Goal: Browse casually: Explore the website without a specific task or goal

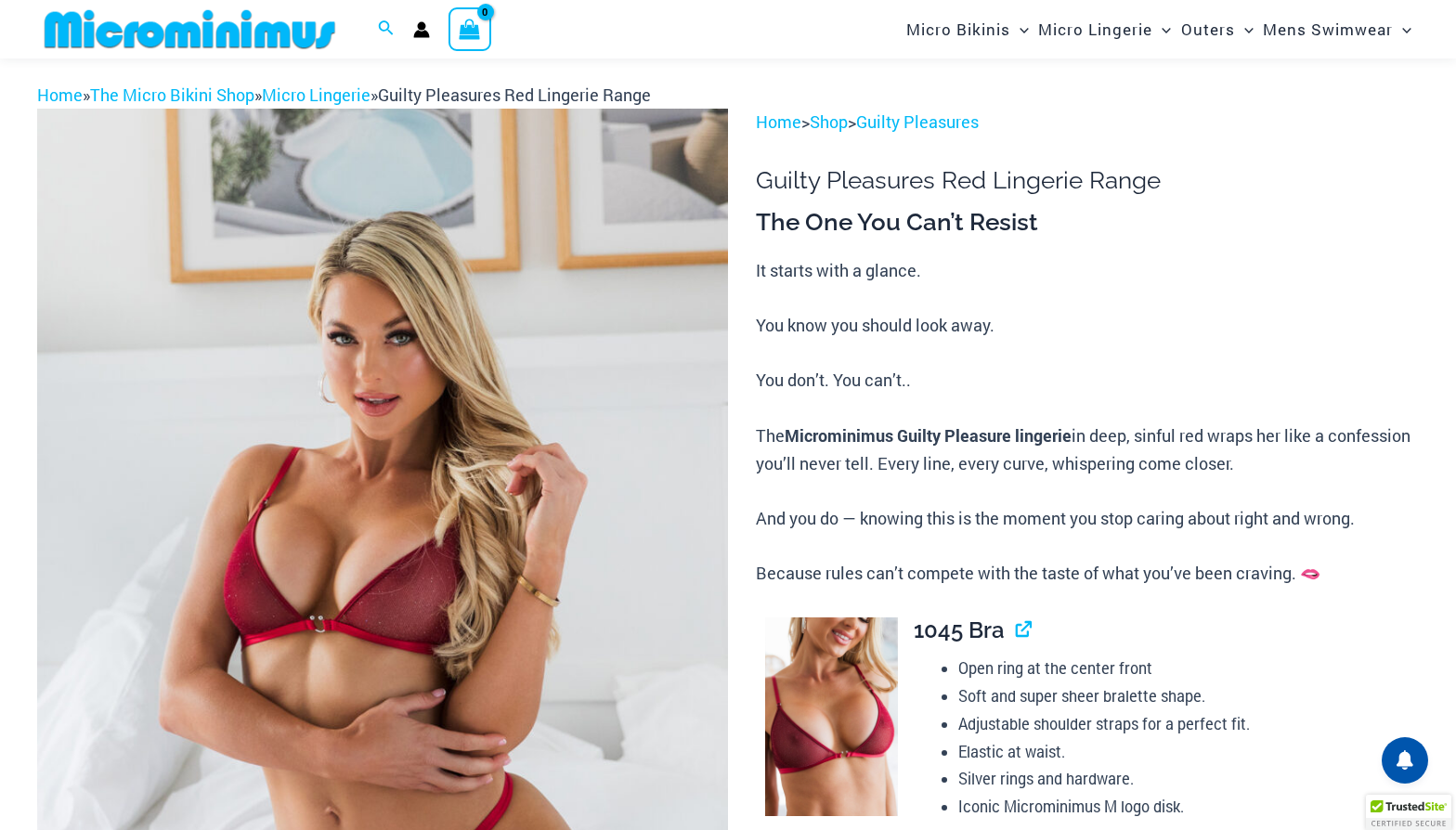
scroll to position [57, 0]
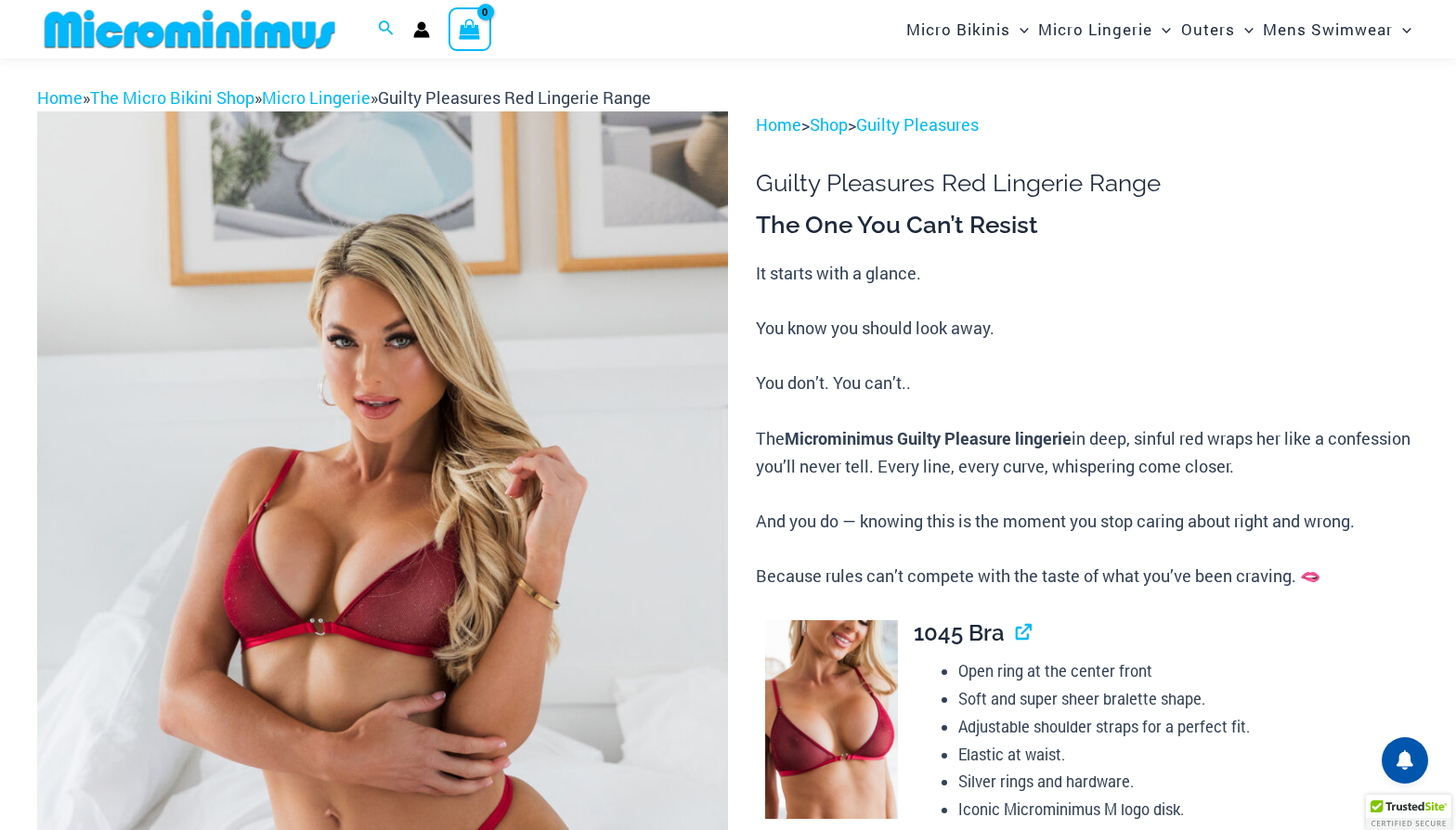
click at [479, 357] on img at bounding box center [382, 630] width 691 height 1037
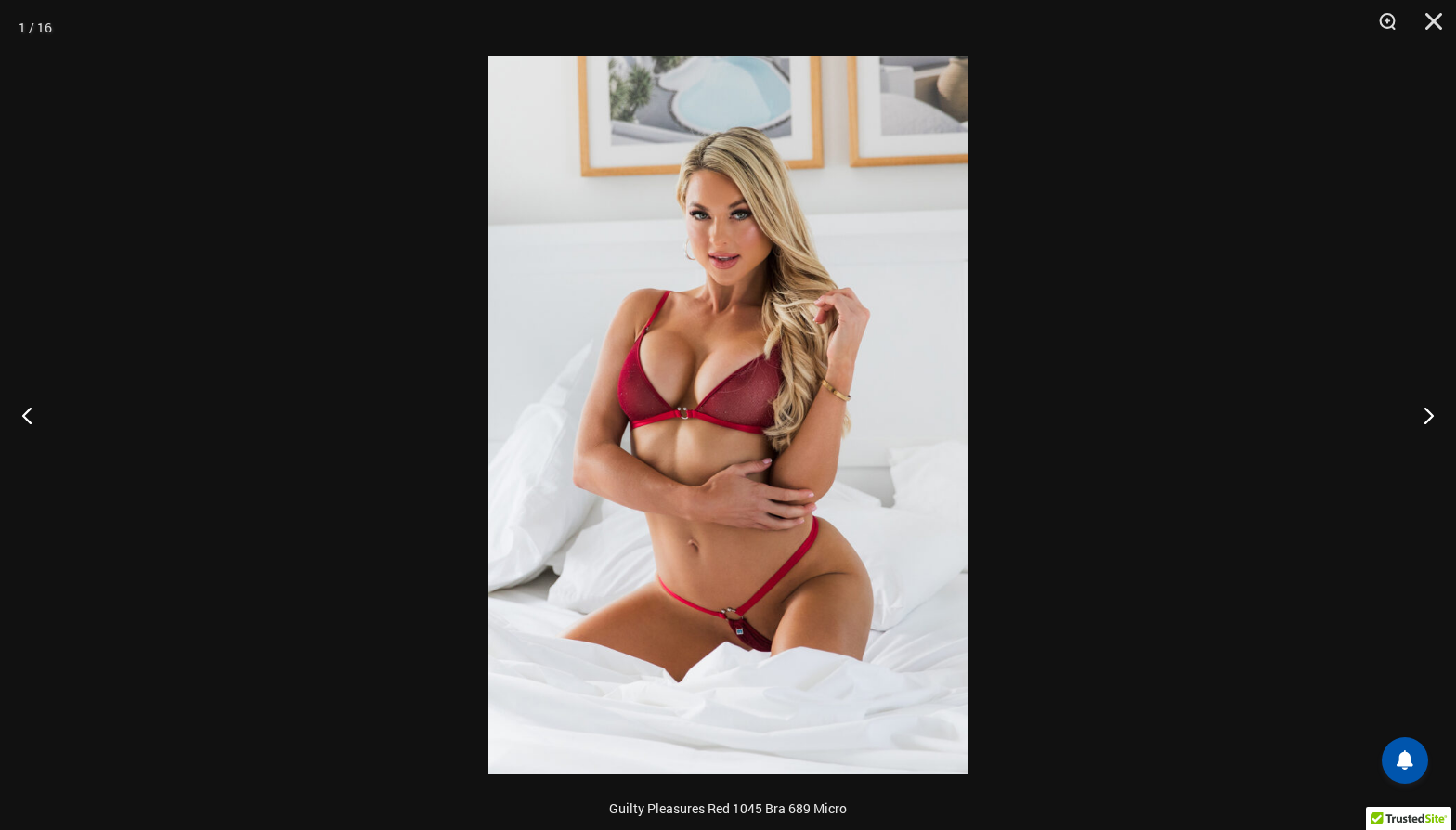
click at [750, 448] on img at bounding box center [728, 415] width 480 height 719
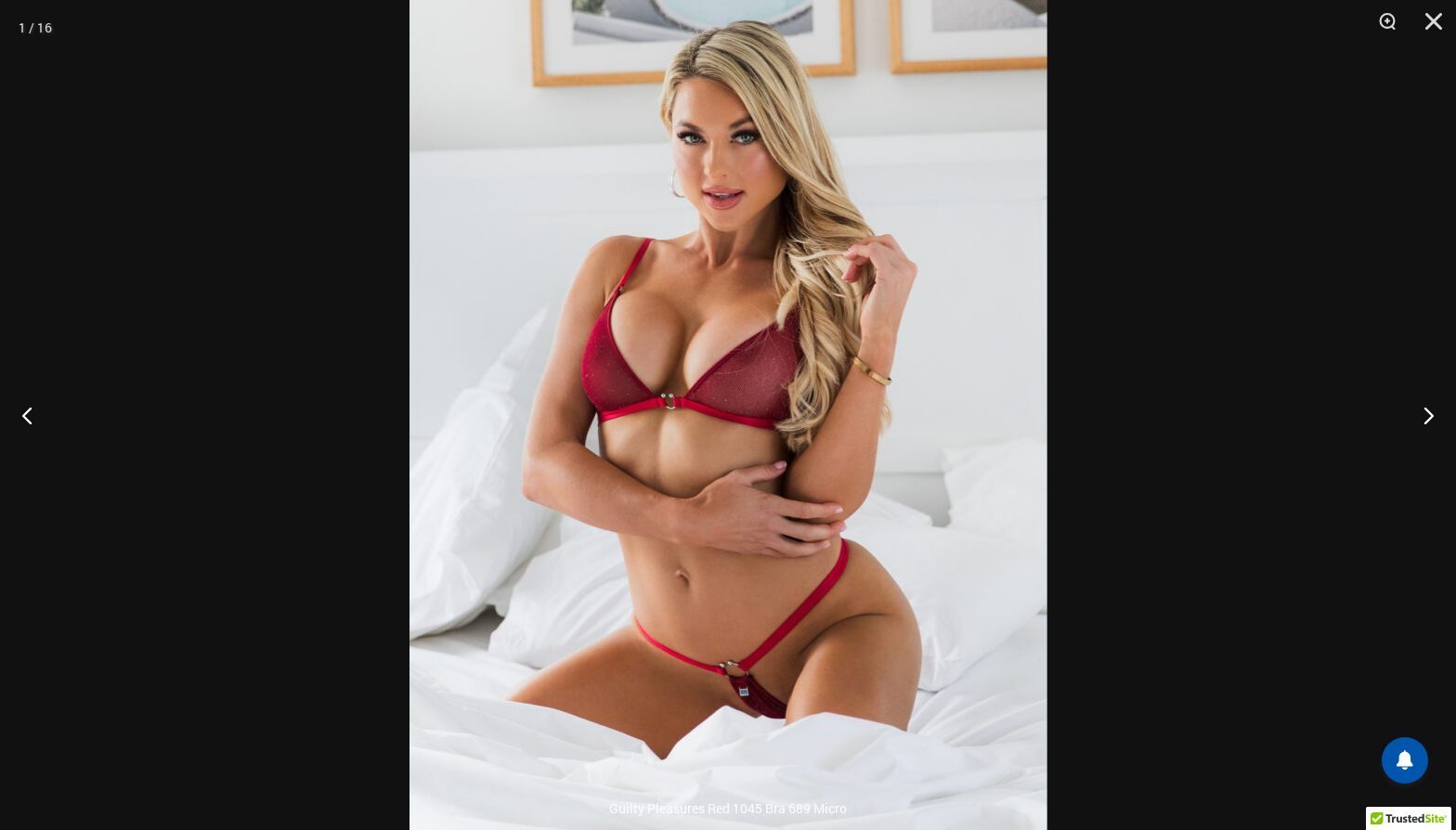
click at [750, 448] on img at bounding box center [728, 404] width 638 height 957
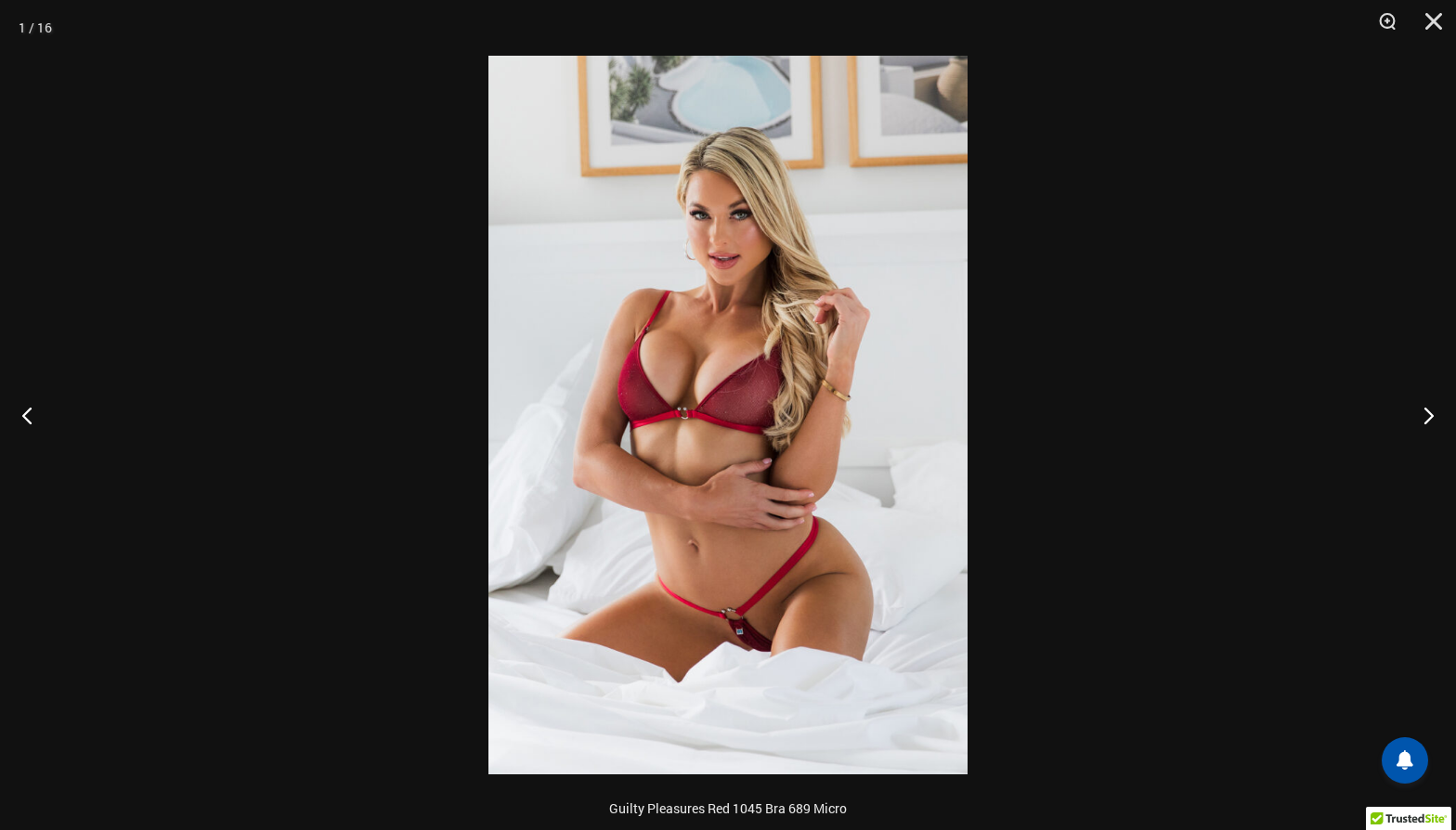
click at [750, 448] on img at bounding box center [728, 415] width 480 height 719
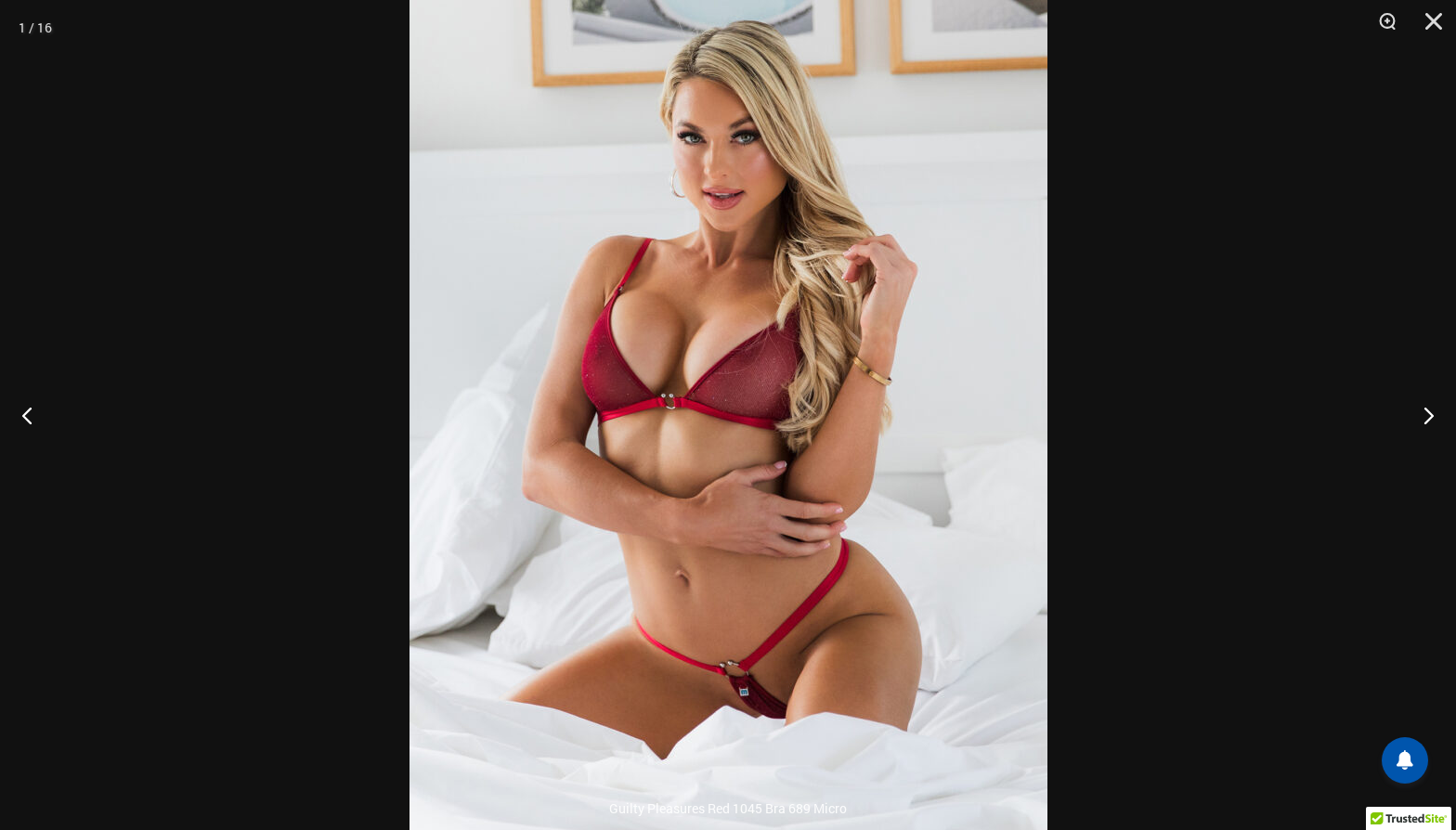
click at [762, 681] on img at bounding box center [728, 404] width 638 height 957
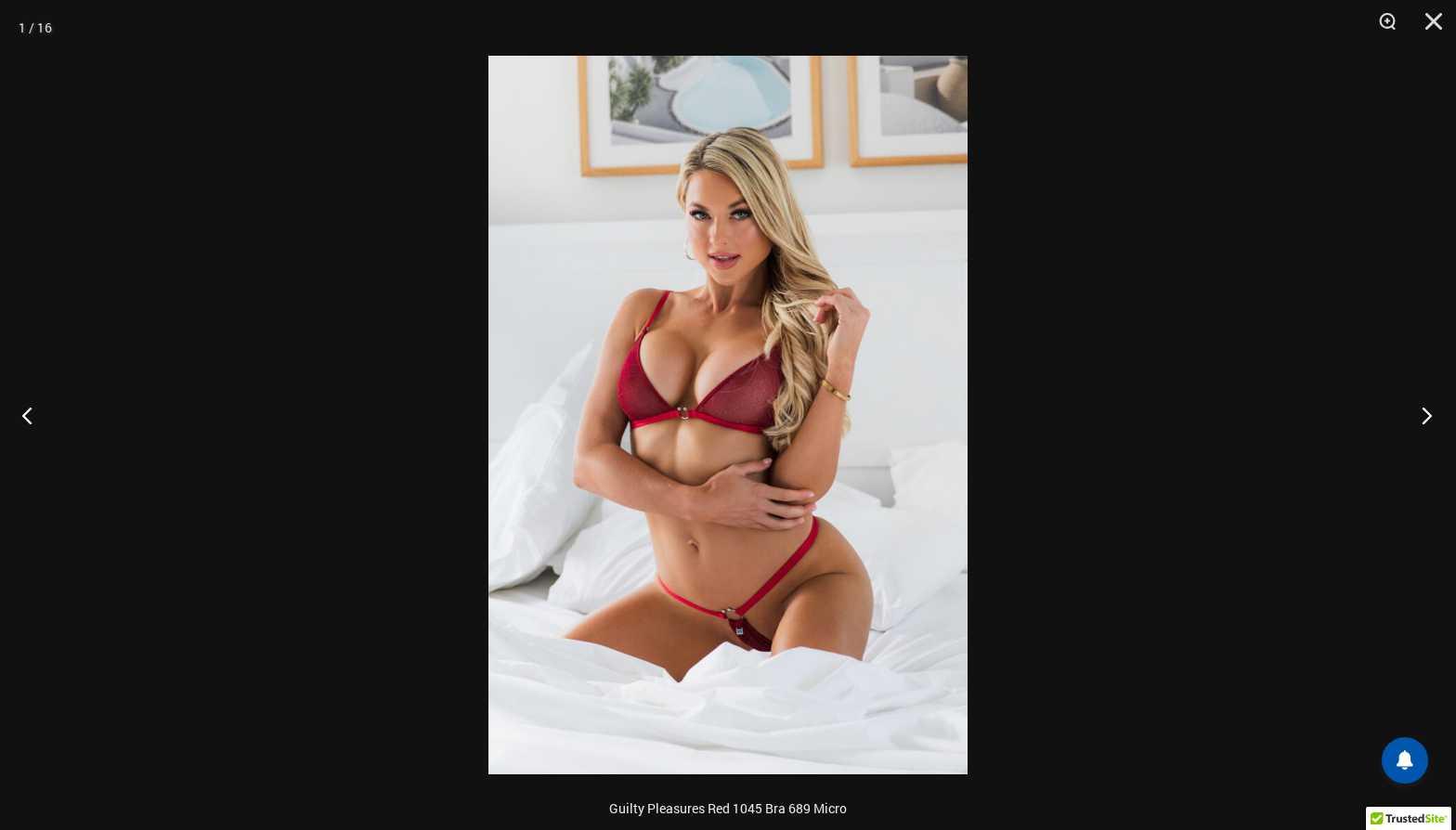
click at [1427, 419] on button "Next" at bounding box center [1421, 415] width 70 height 93
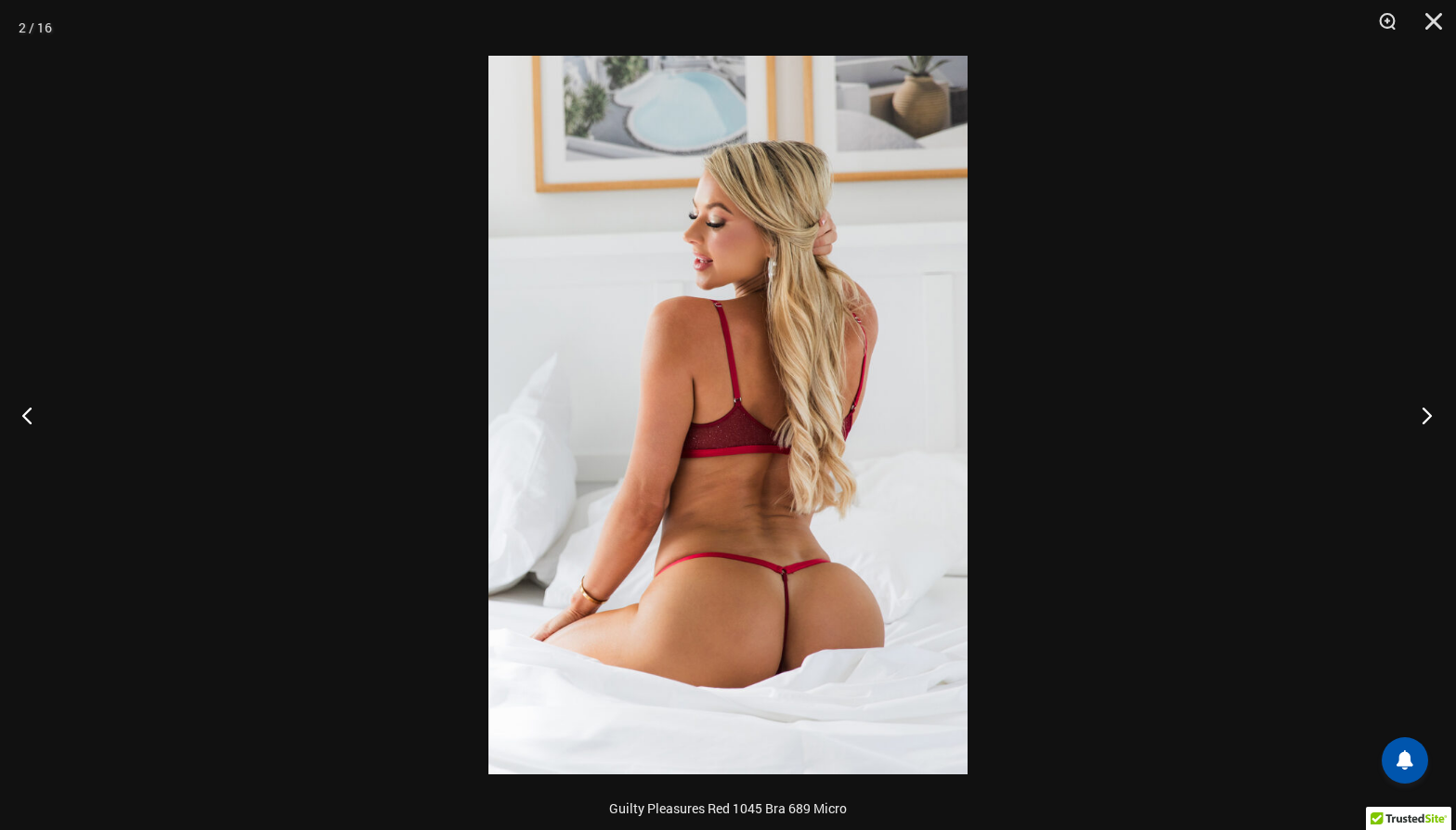
click at [1427, 419] on button "Next" at bounding box center [1421, 415] width 70 height 93
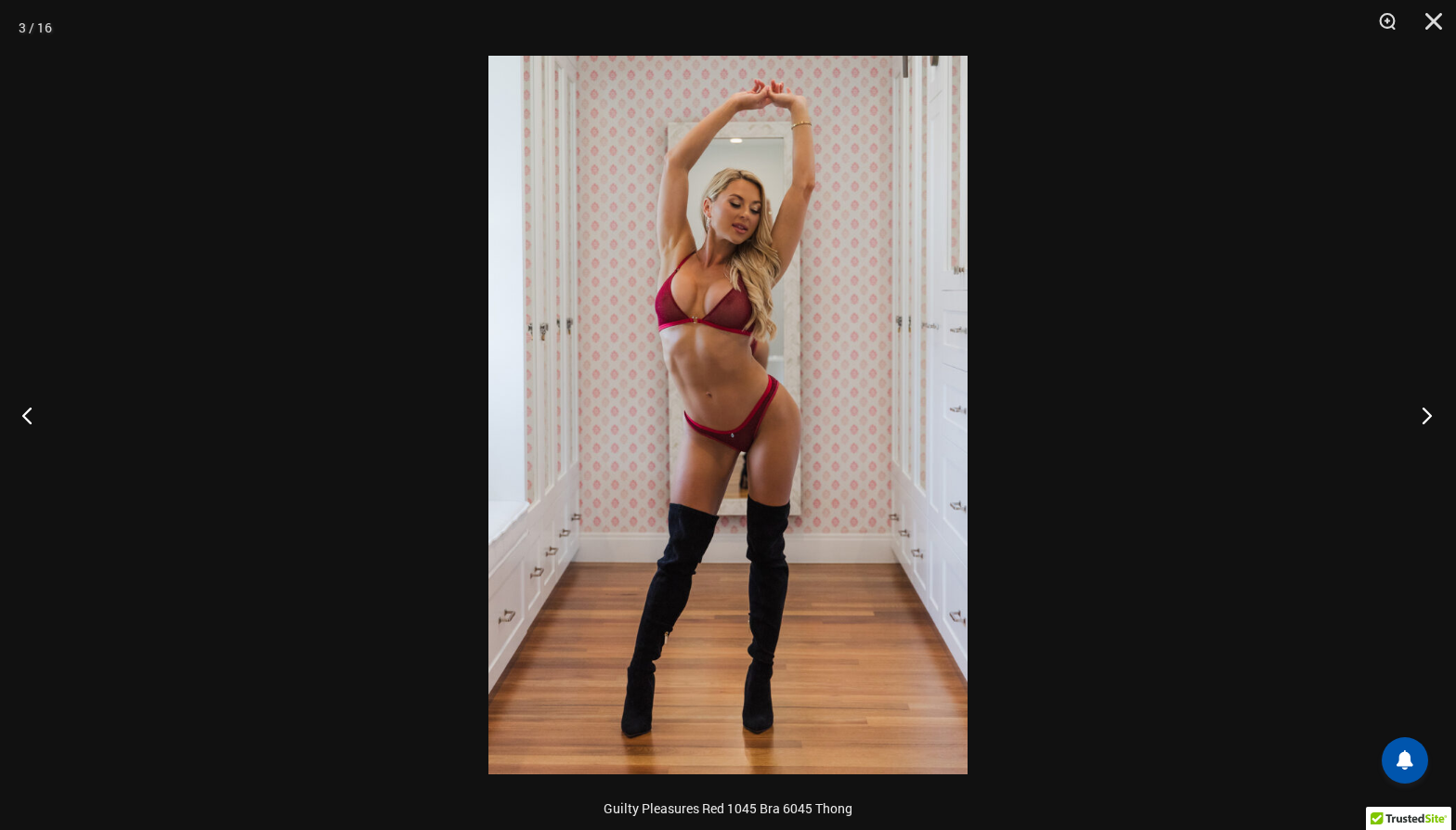
click at [1427, 419] on button "Next" at bounding box center [1421, 415] width 70 height 93
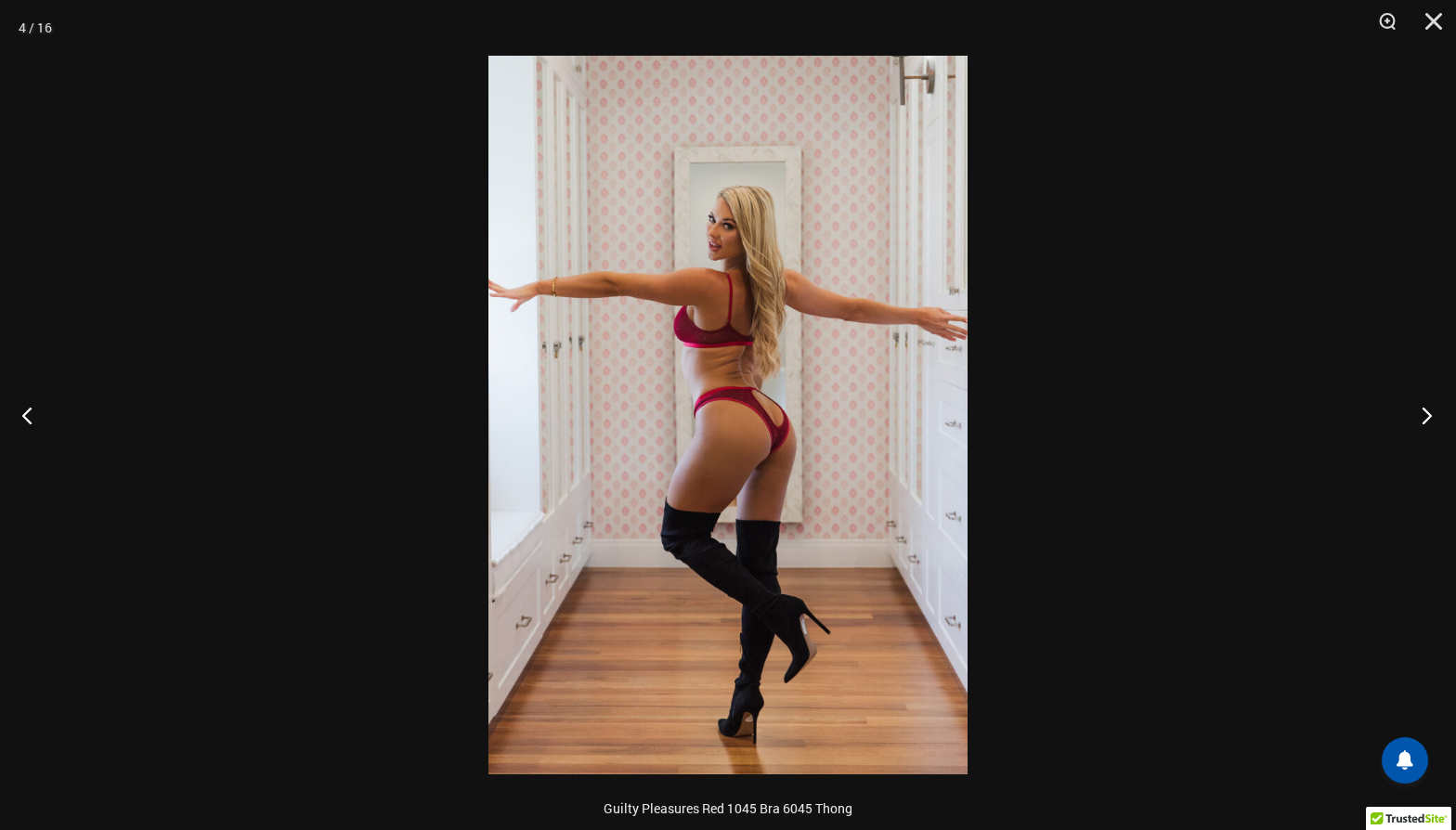
click at [1427, 419] on button "Next" at bounding box center [1421, 415] width 70 height 93
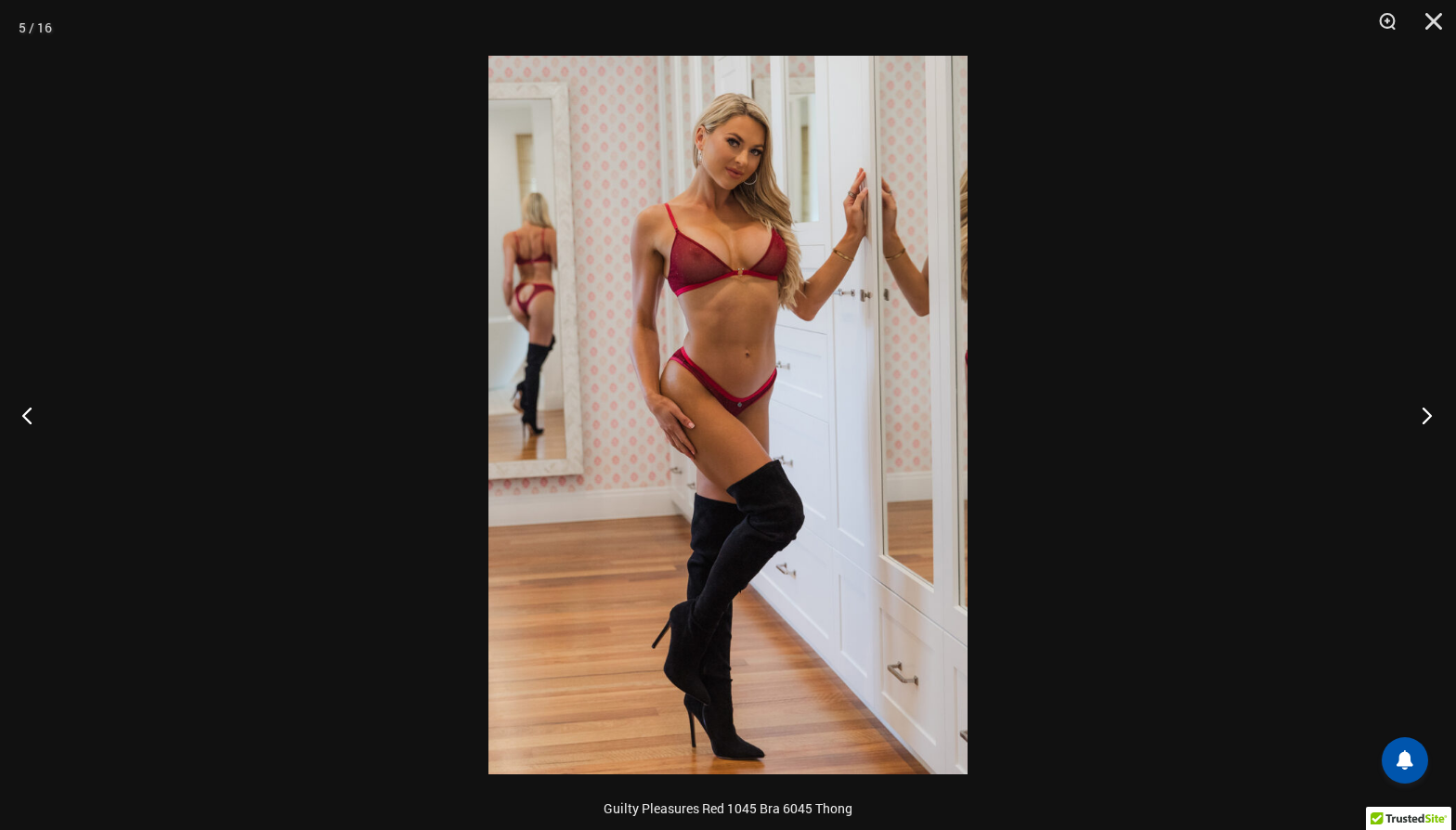
click at [1427, 419] on button "Next" at bounding box center [1421, 415] width 70 height 93
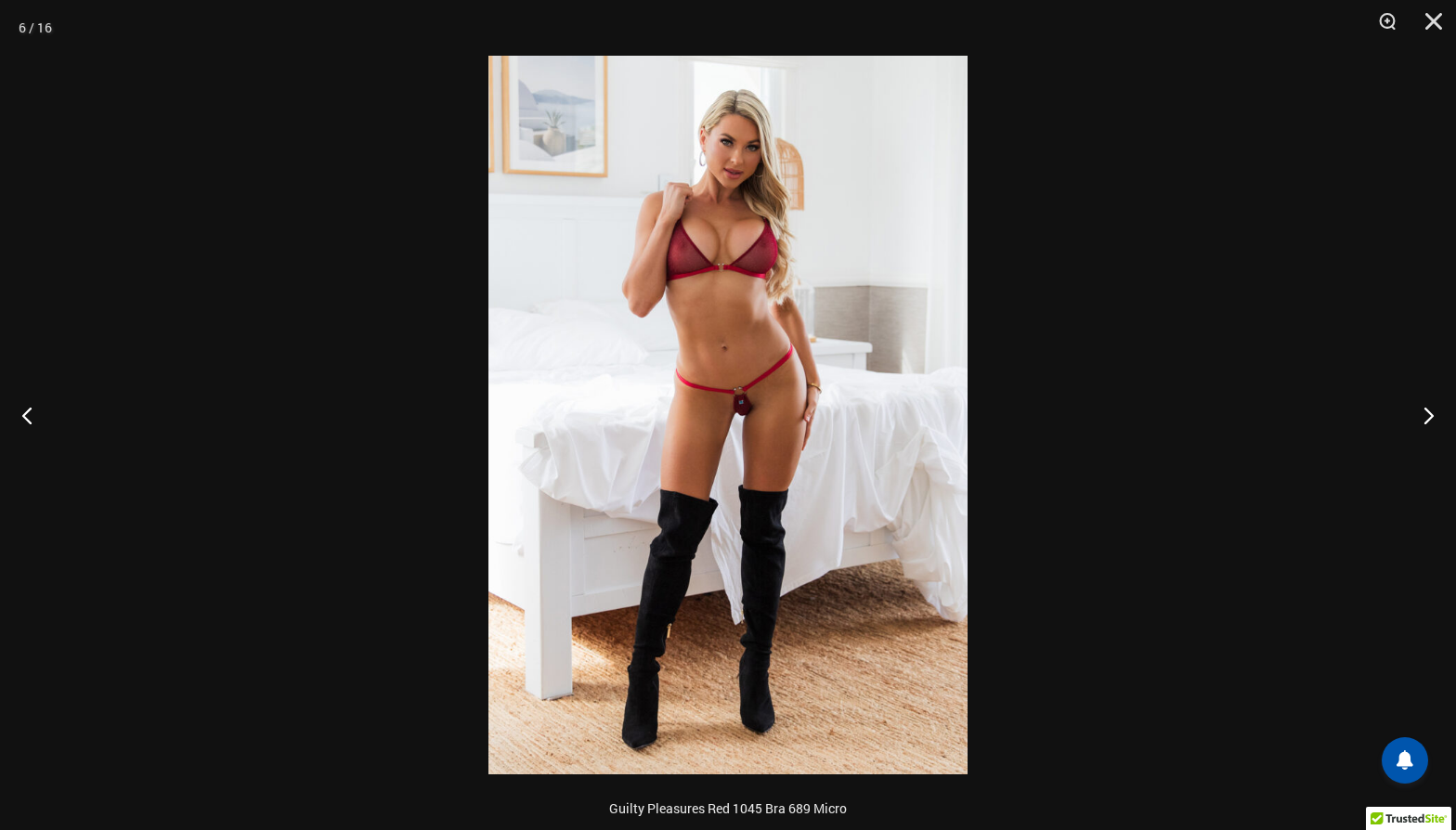
click at [745, 419] on img at bounding box center [728, 415] width 480 height 719
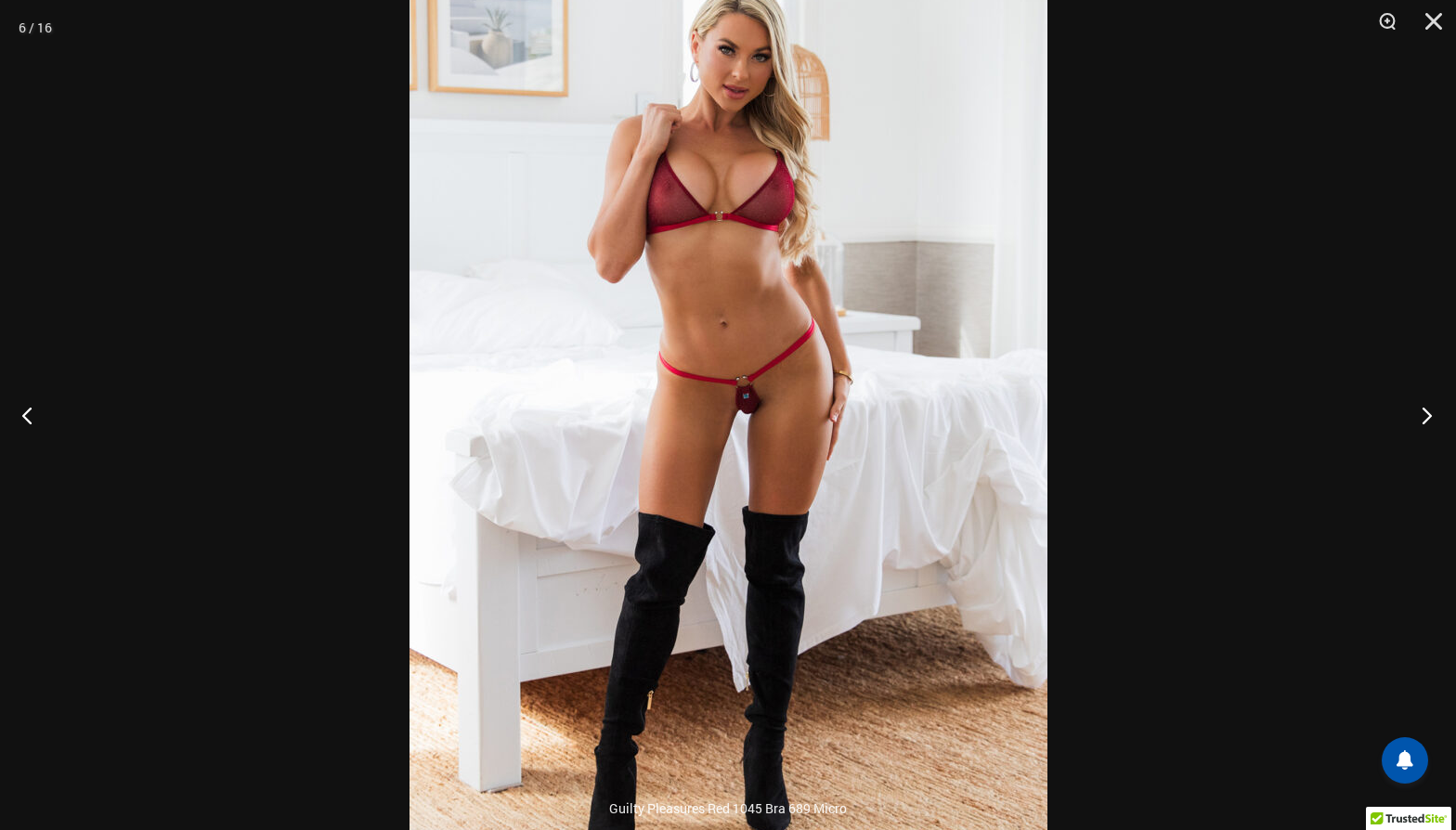
click at [1430, 412] on button "Next" at bounding box center [1421, 415] width 70 height 93
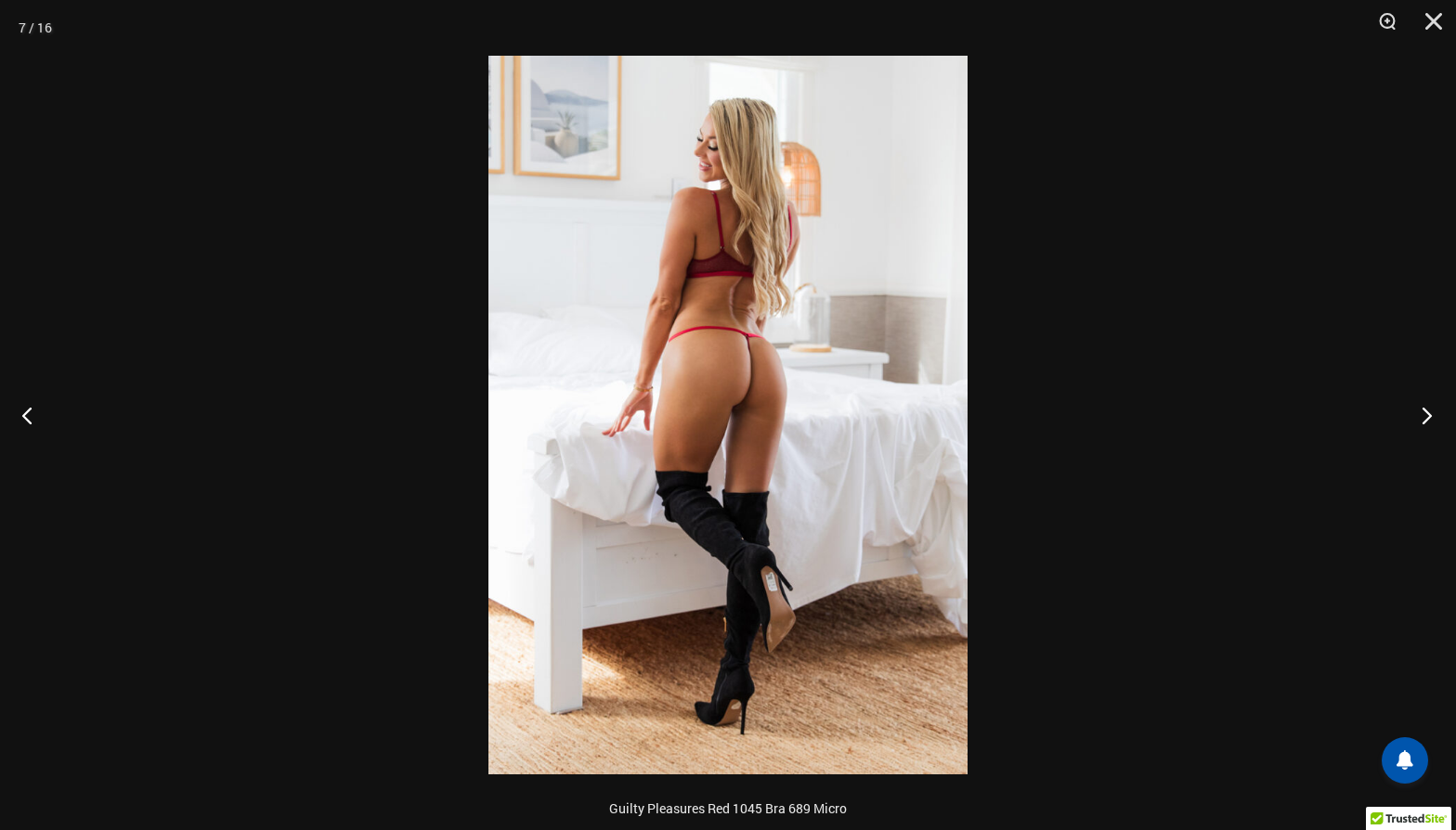
click at [1430, 412] on button "Next" at bounding box center [1421, 415] width 70 height 93
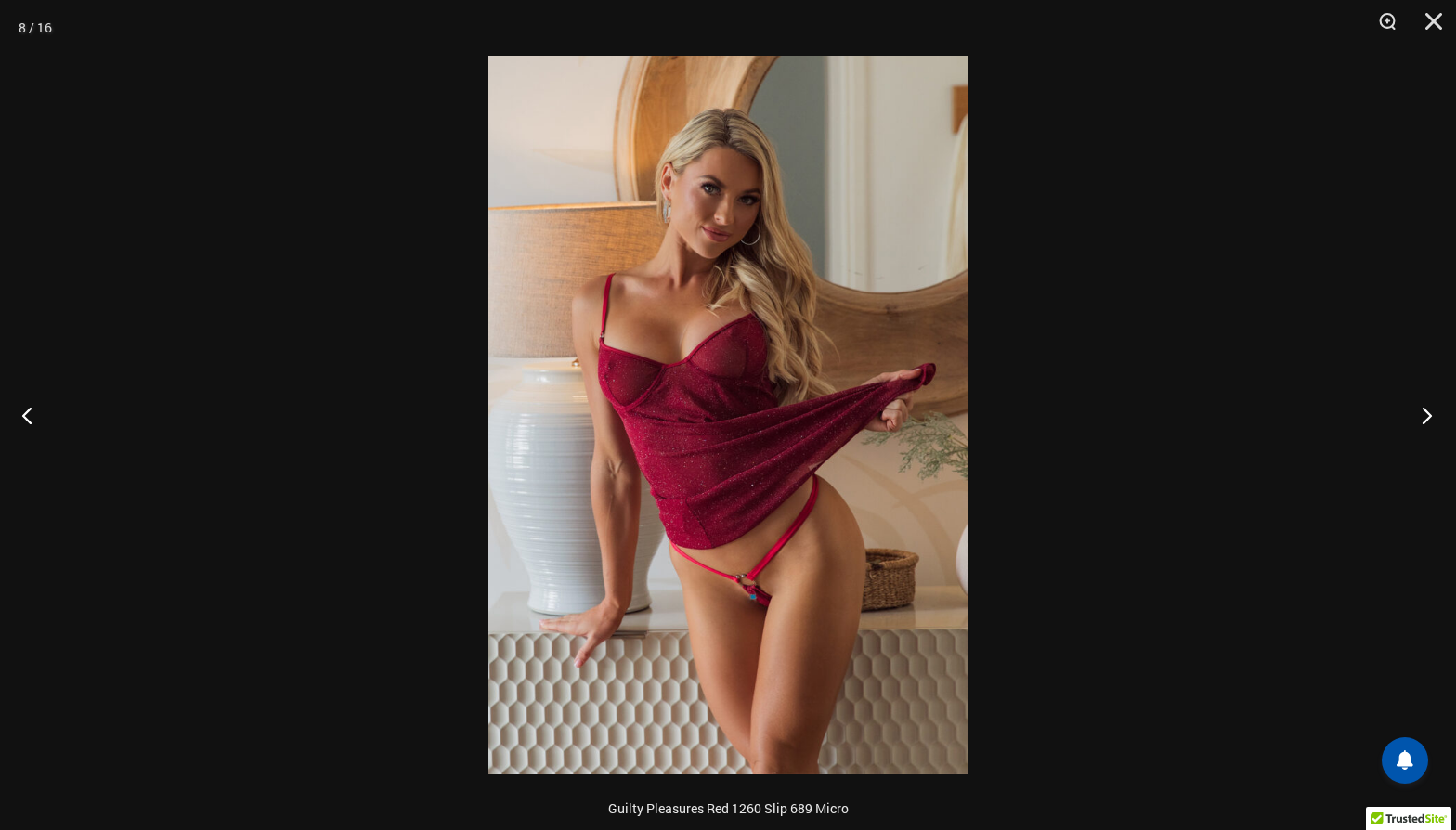
click at [1430, 412] on button "Next" at bounding box center [1421, 415] width 70 height 93
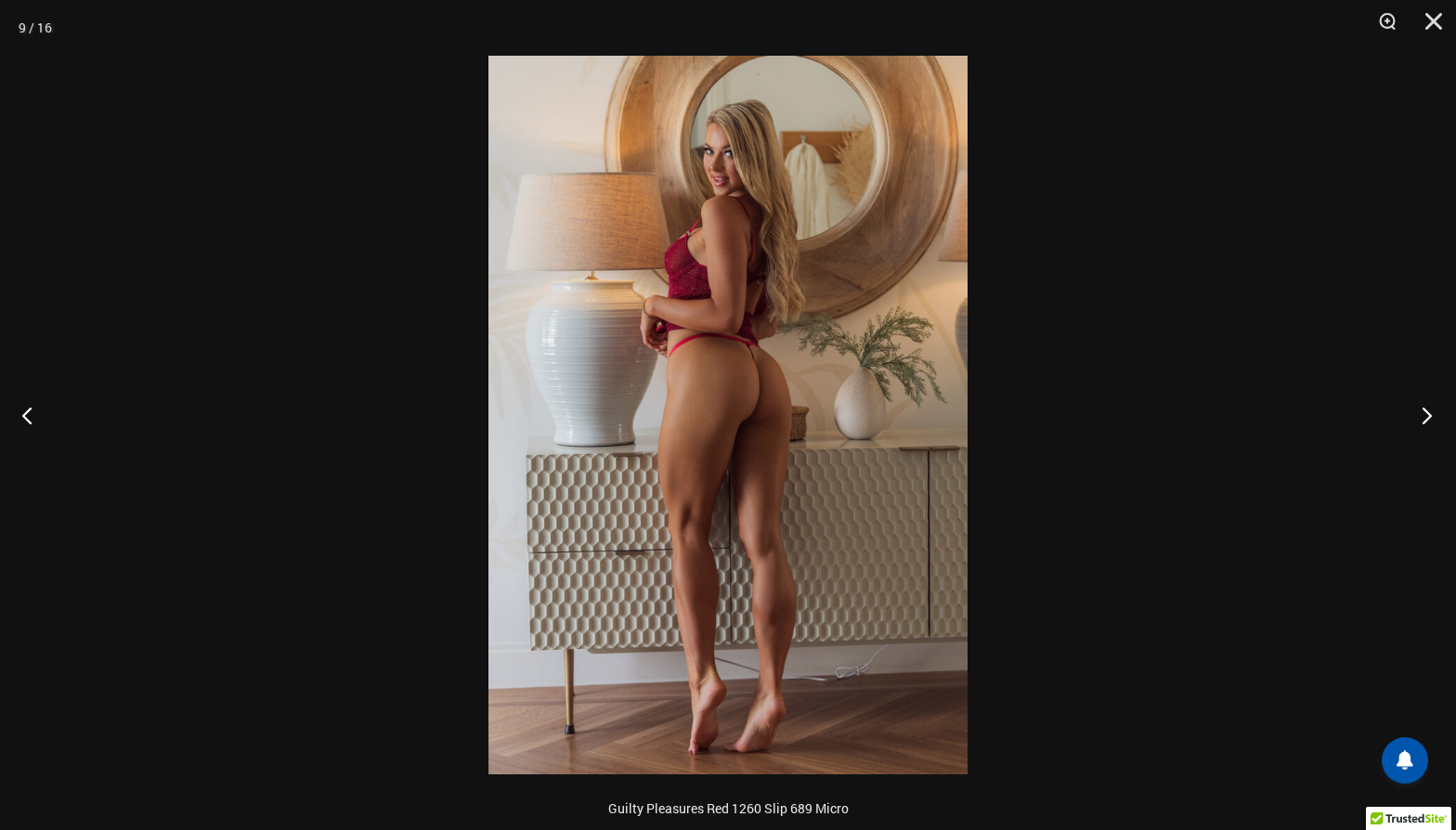
click at [1430, 412] on button "Next" at bounding box center [1421, 415] width 70 height 93
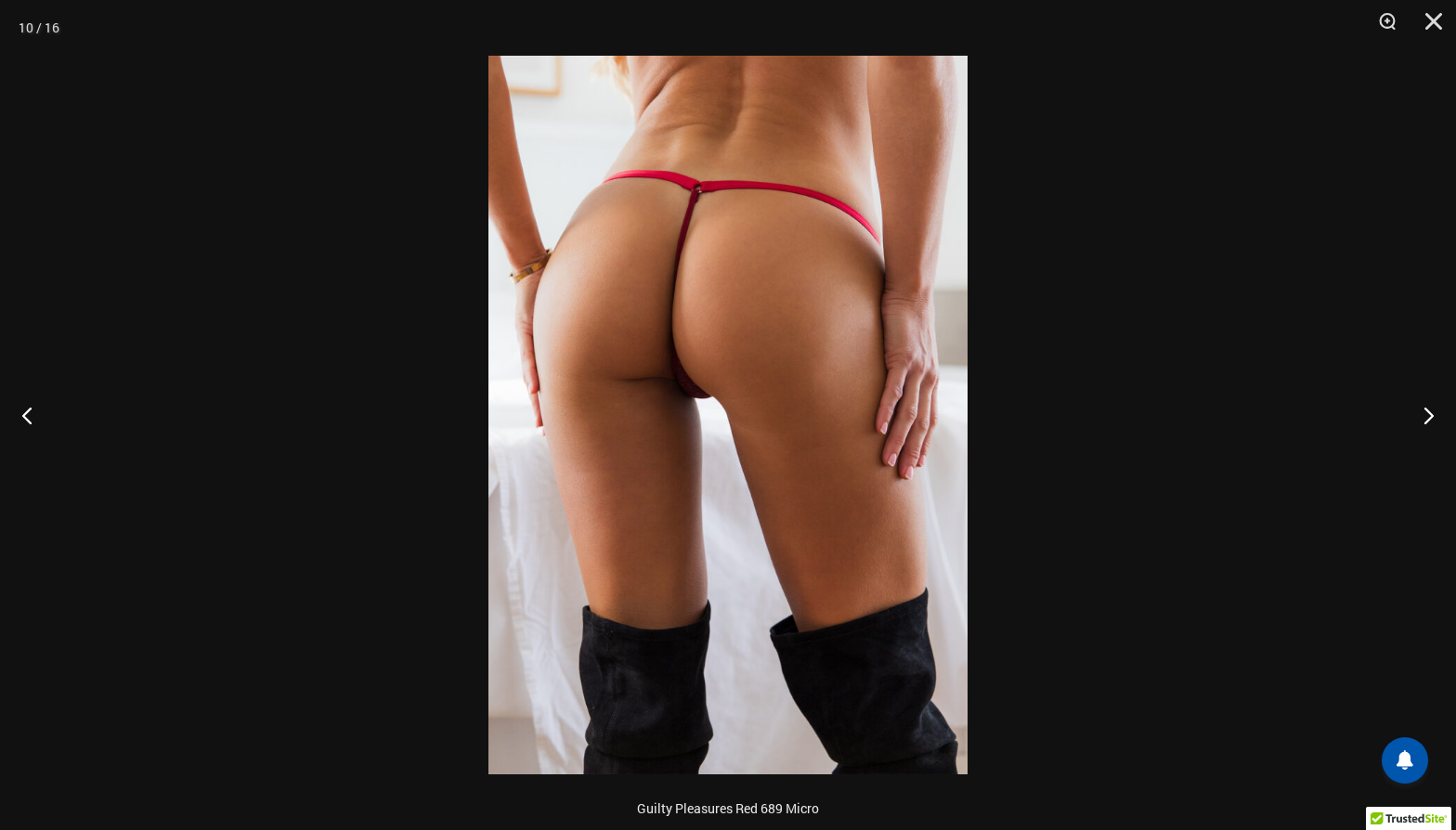
click at [695, 411] on img at bounding box center [728, 415] width 480 height 719
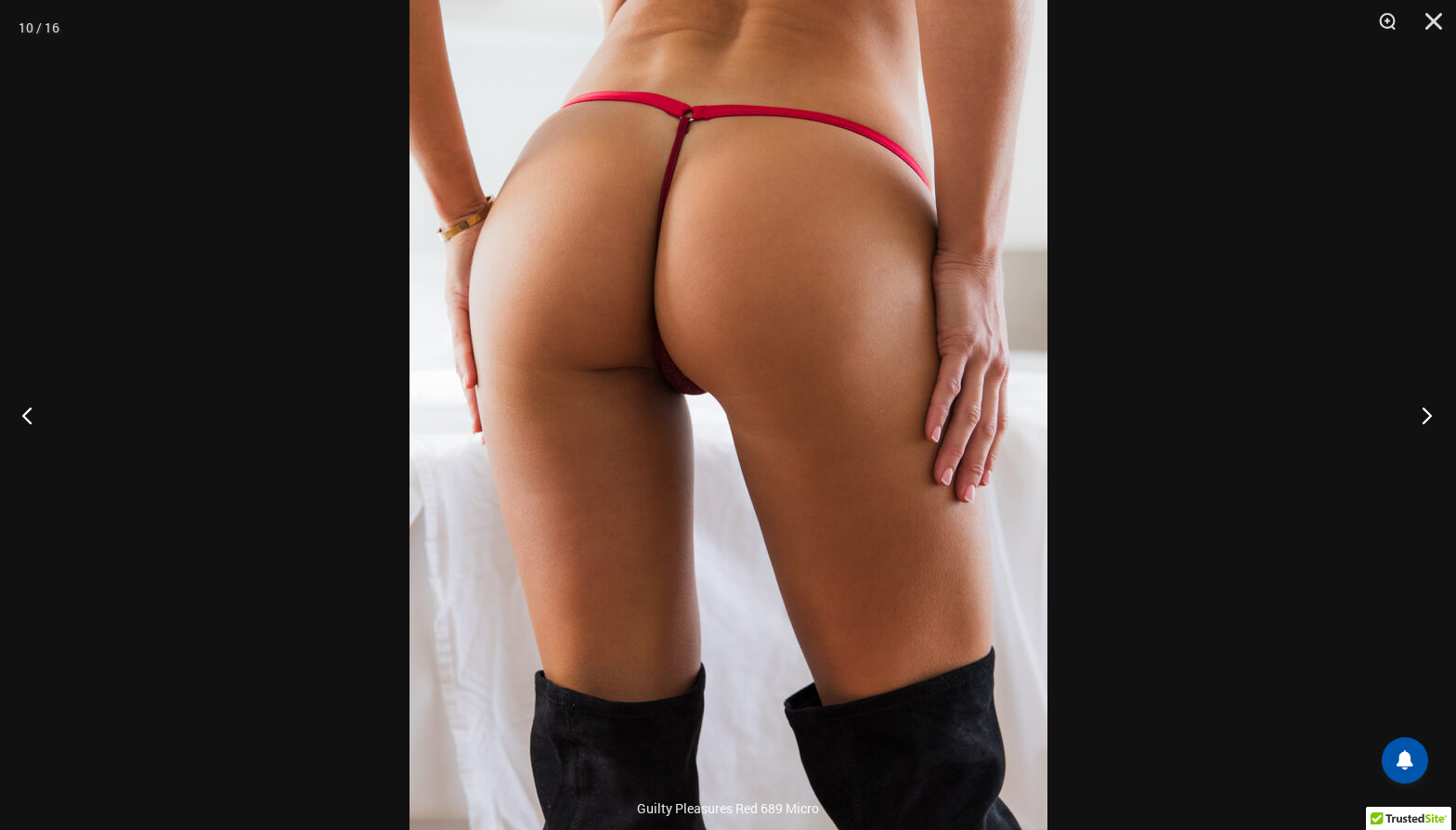
click at [1425, 413] on button "Next" at bounding box center [1421, 415] width 70 height 93
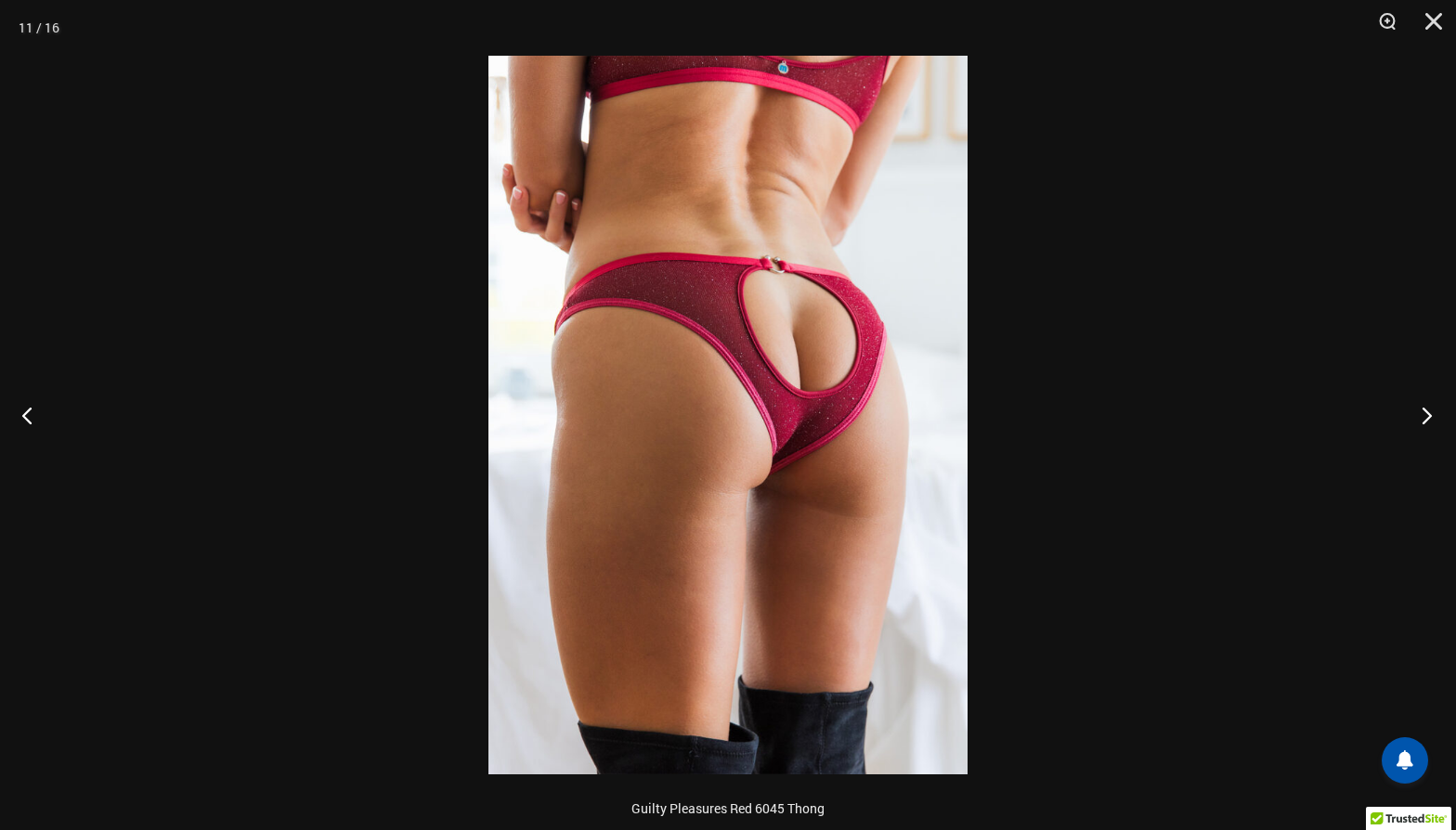
click at [1425, 413] on button "Next" at bounding box center [1421, 415] width 70 height 93
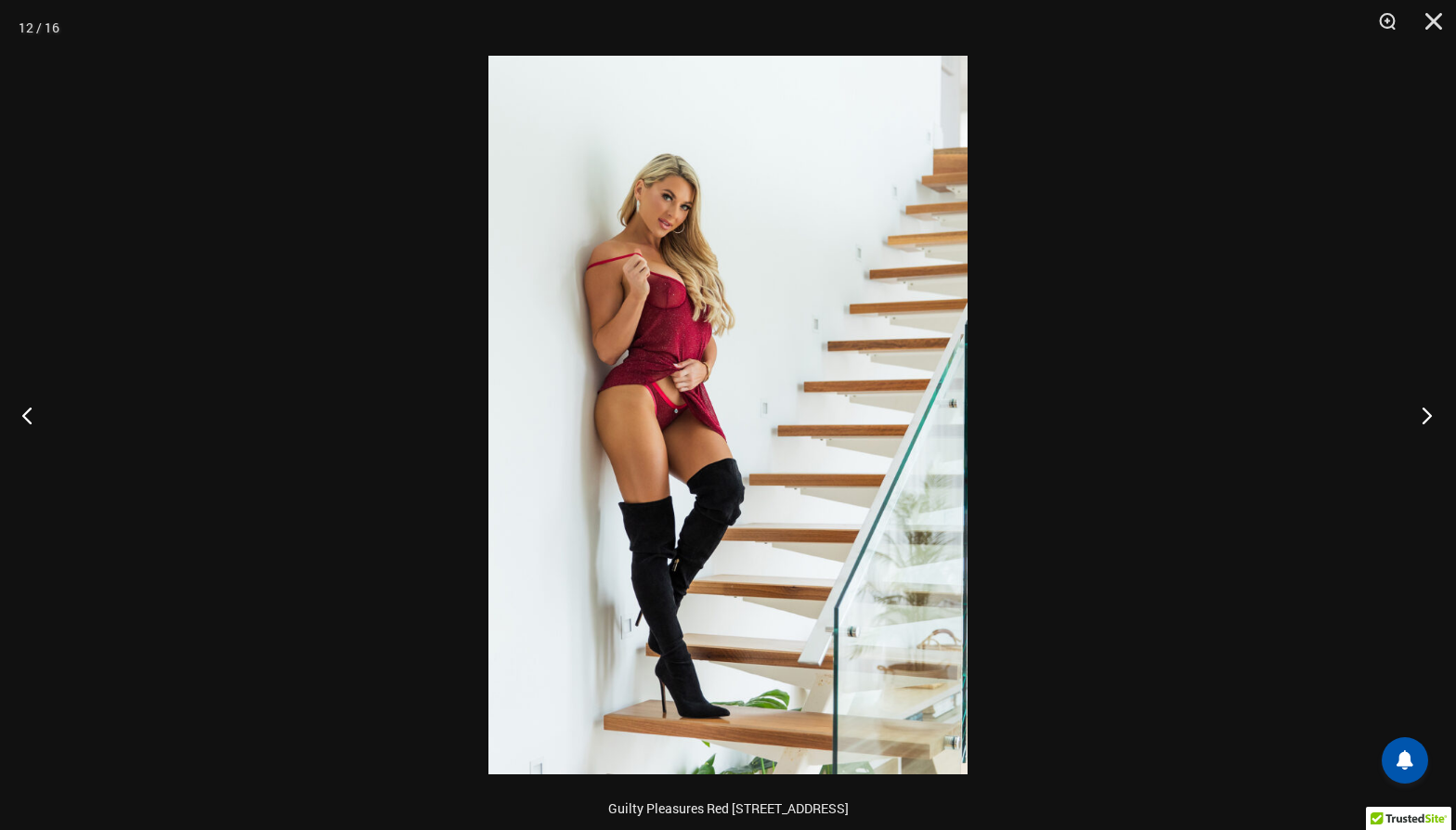
click at [1423, 414] on button "Next" at bounding box center [1421, 415] width 70 height 93
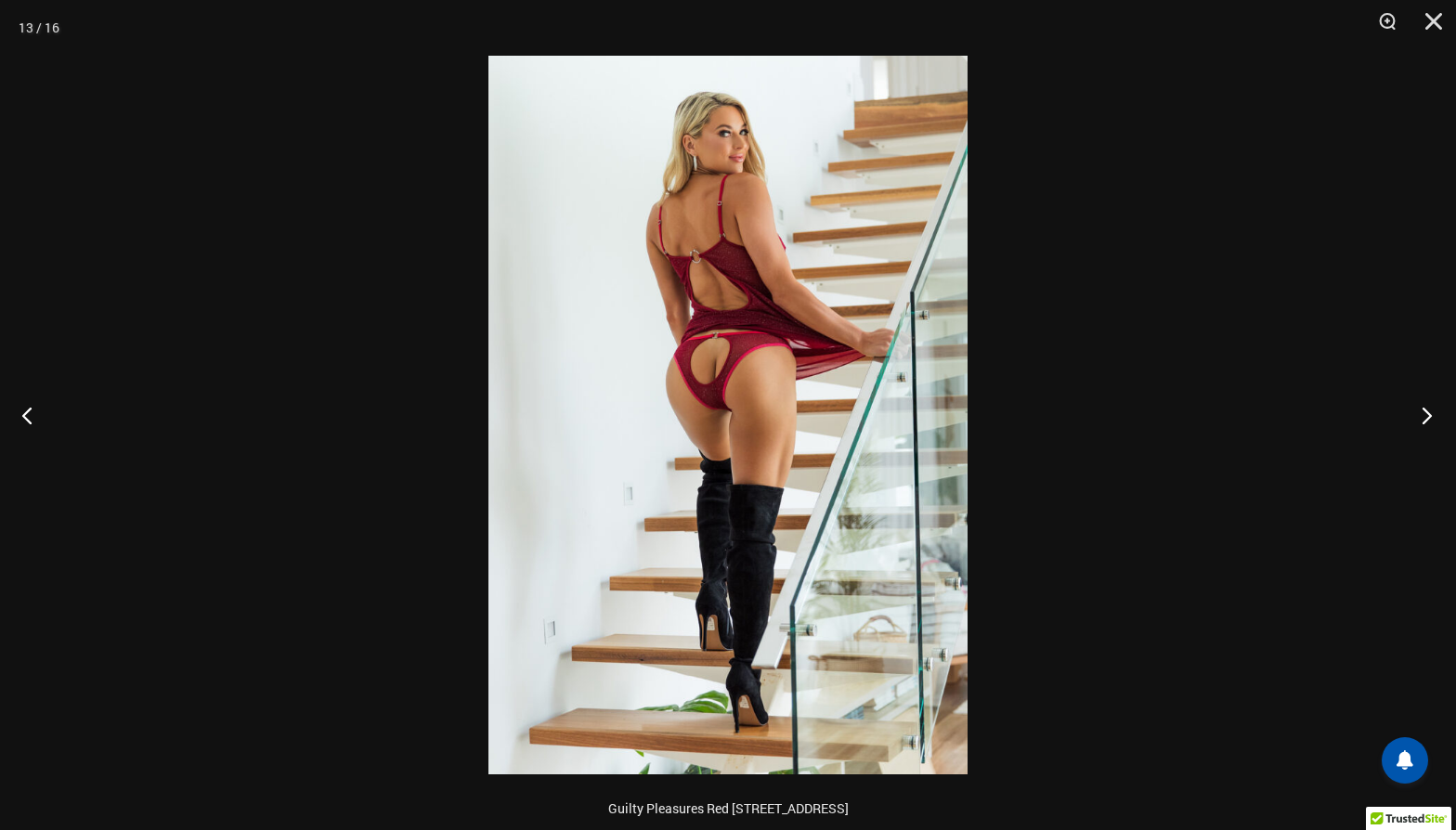
click at [1423, 414] on button "Next" at bounding box center [1421, 415] width 70 height 93
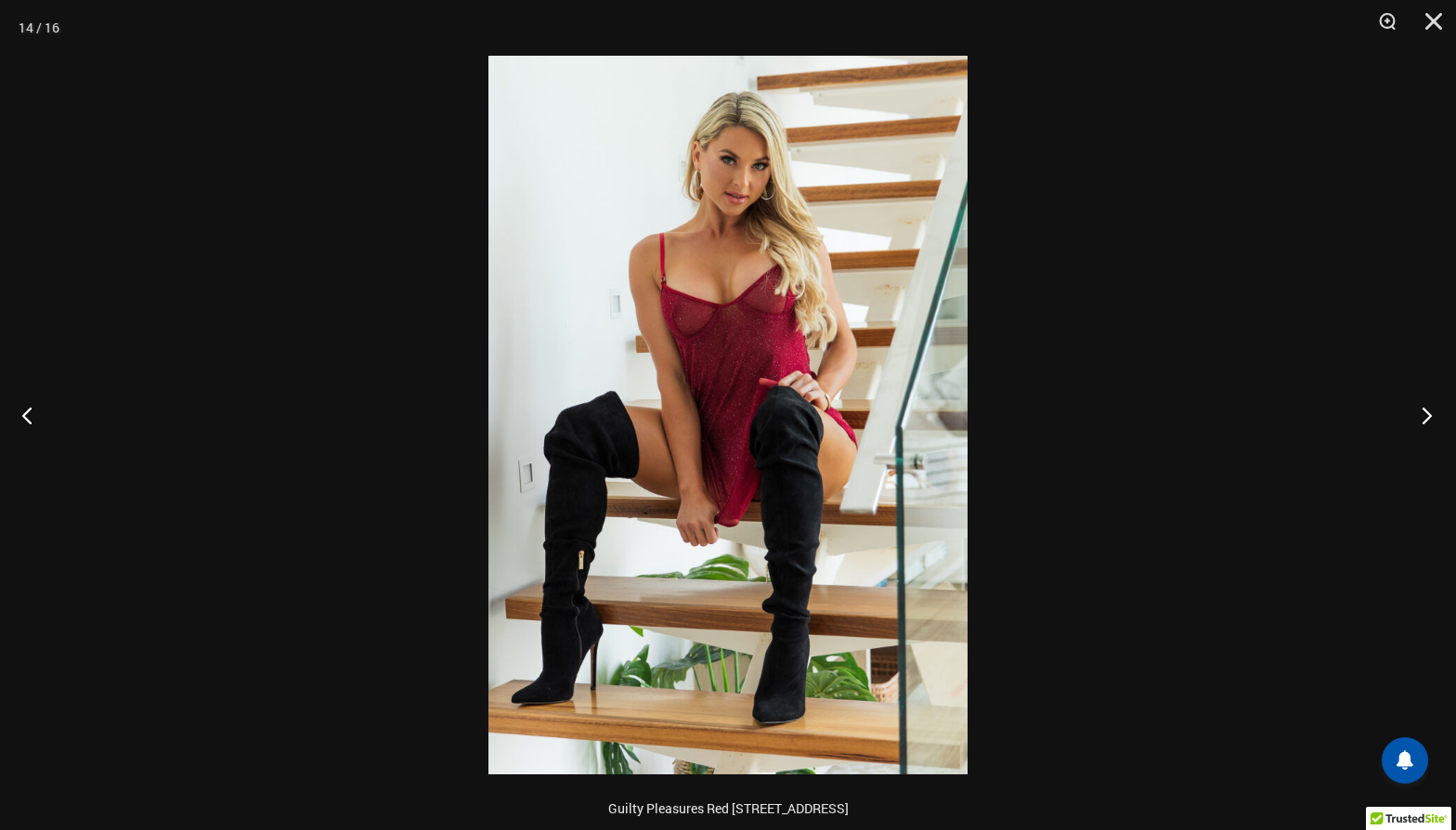
click at [1423, 414] on button "Next" at bounding box center [1421, 415] width 70 height 93
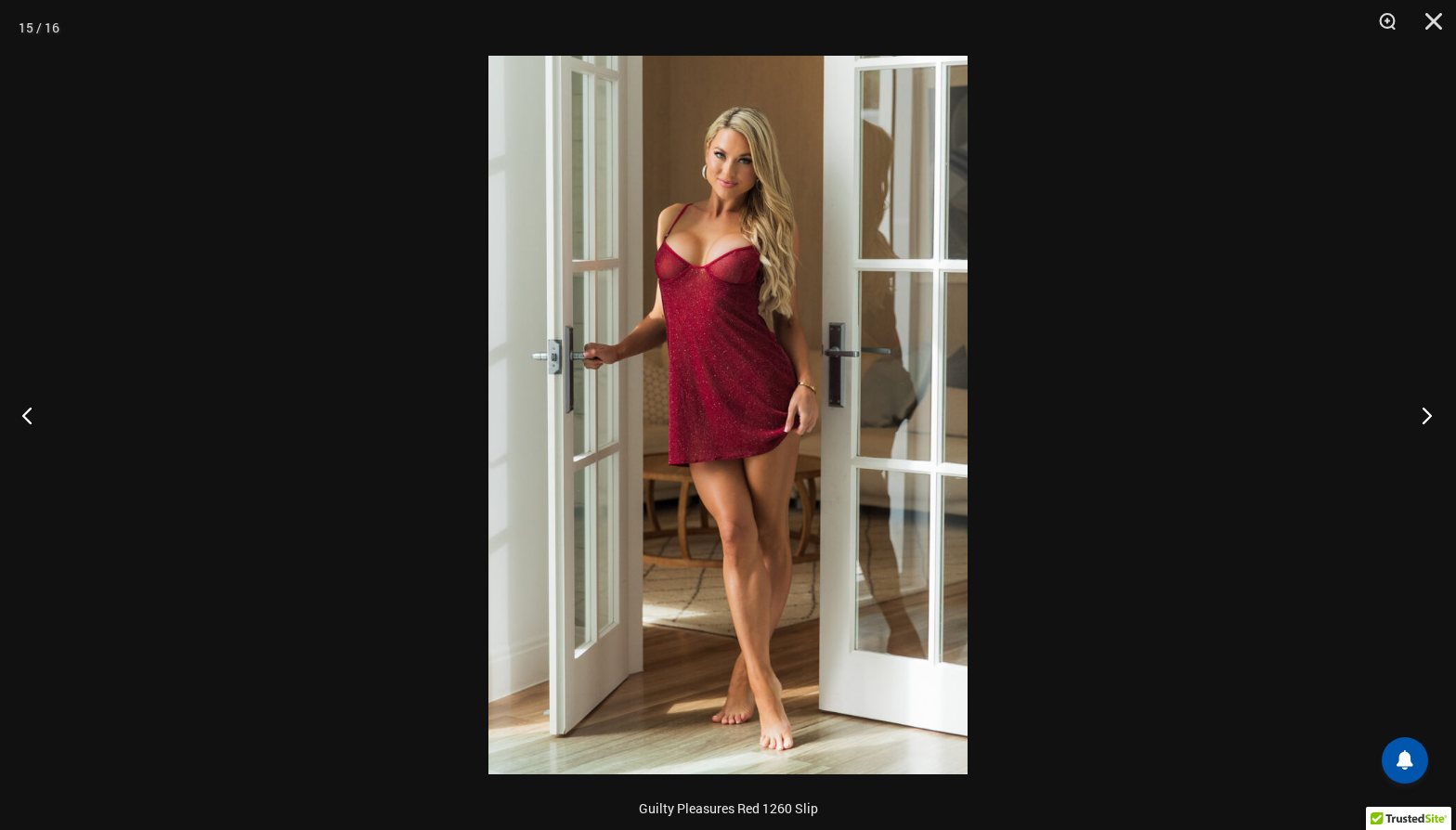
click at [1423, 414] on button "Next" at bounding box center [1421, 415] width 70 height 93
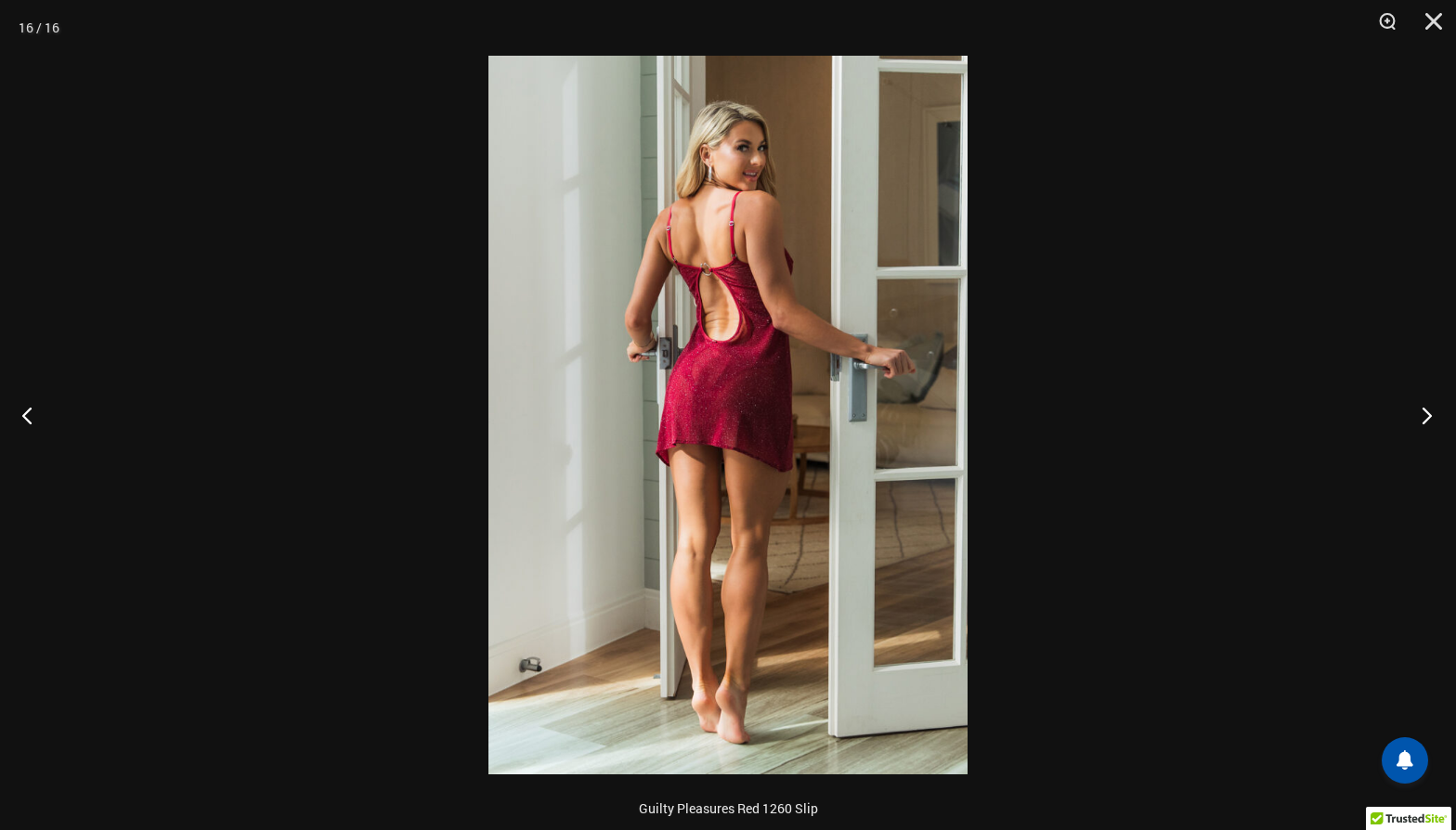
click at [1423, 414] on button "Next" at bounding box center [1421, 415] width 70 height 93
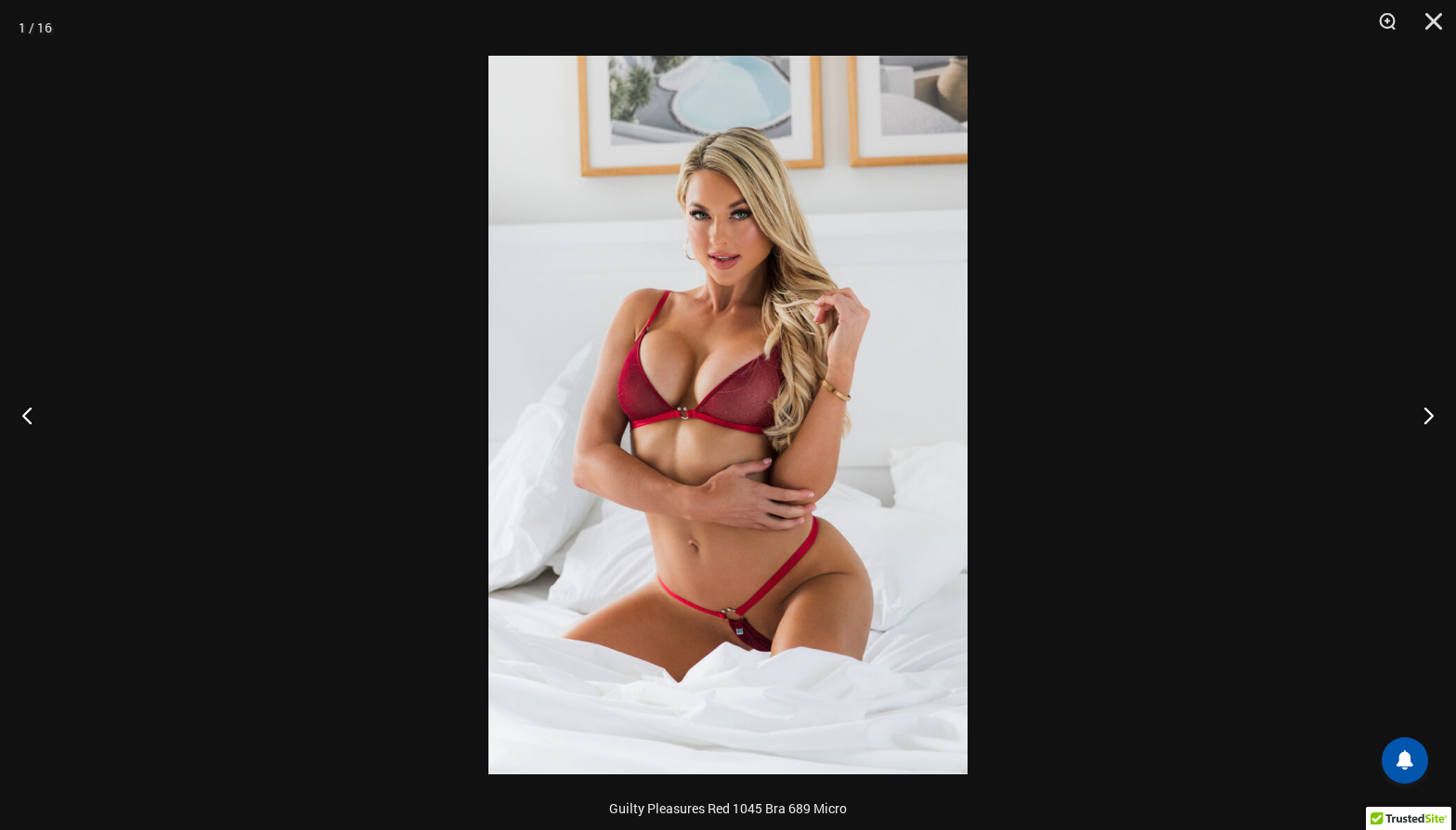
click at [1239, 476] on div at bounding box center [728, 415] width 1456 height 830
